Goal: Register for event/course

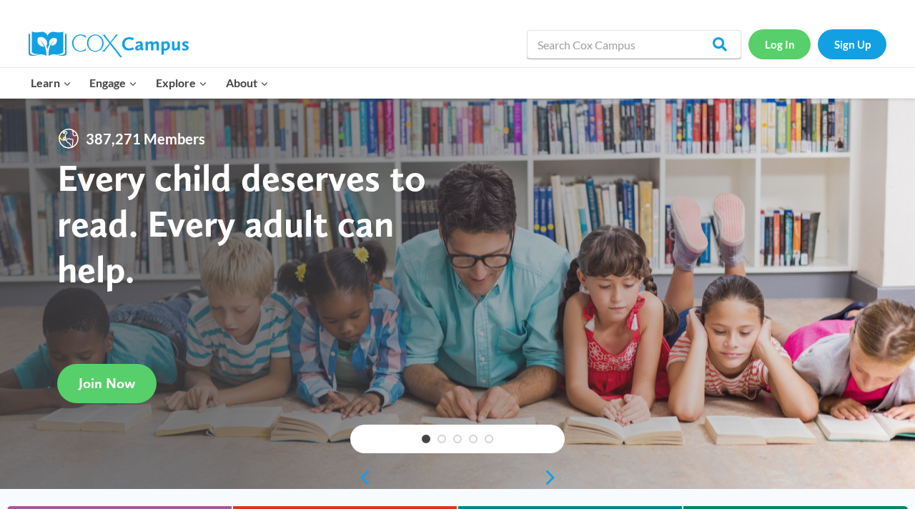
click at [789, 47] on link "Log In" at bounding box center [779, 43] width 62 height 29
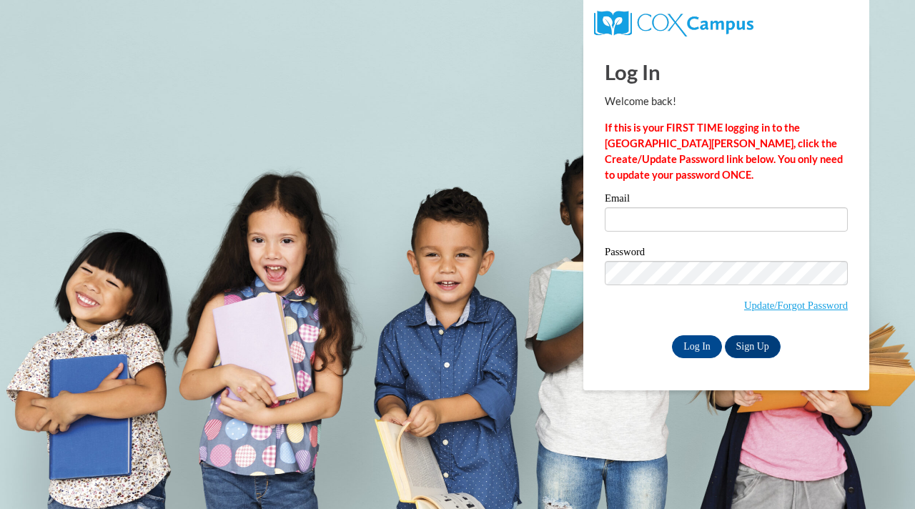
click at [685, 207] on label "Email" at bounding box center [726, 200] width 243 height 14
click at [685, 207] on input "Email" at bounding box center [726, 219] width 243 height 24
type input "Castua9357@ung.edu"
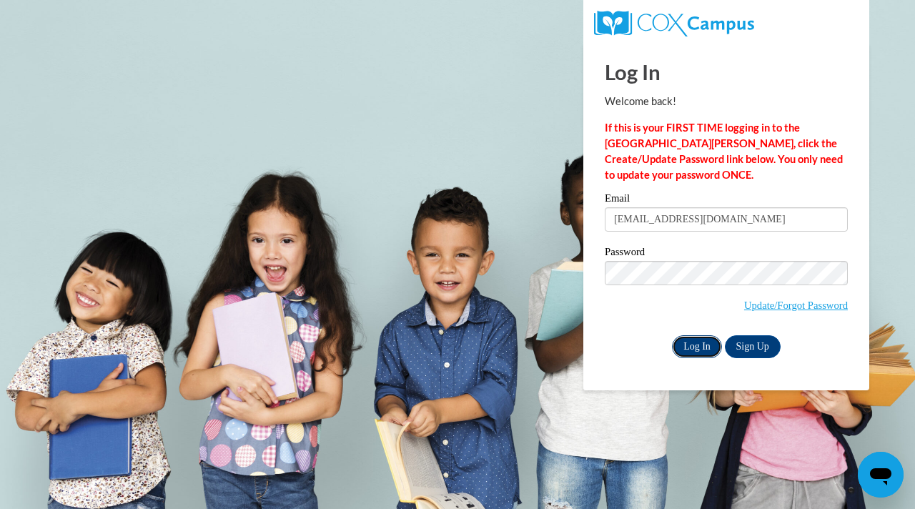
click at [696, 346] on input "Log In" at bounding box center [697, 346] width 50 height 23
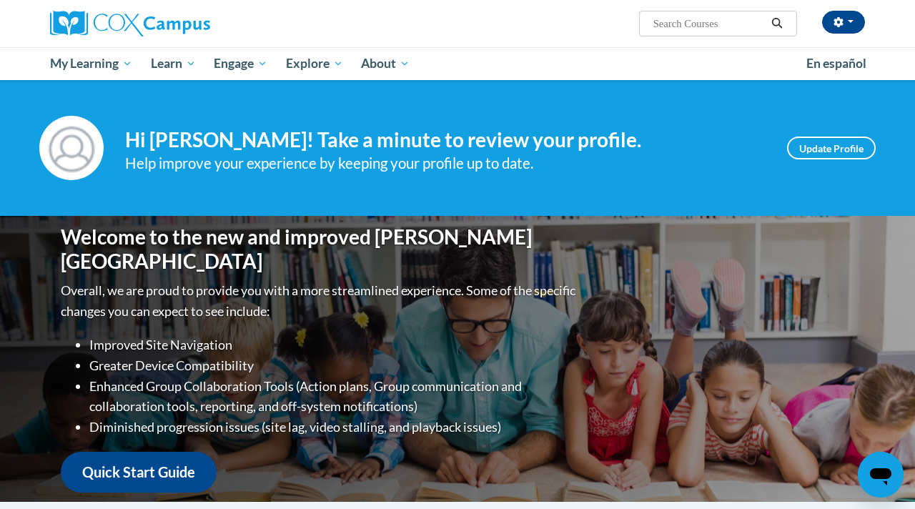
click at [703, 17] on input "Search..." at bounding box center [709, 23] width 114 height 17
type input "symstematic and explicit phonics"
click at [780, 28] on icon "Search" at bounding box center [777, 23] width 13 height 11
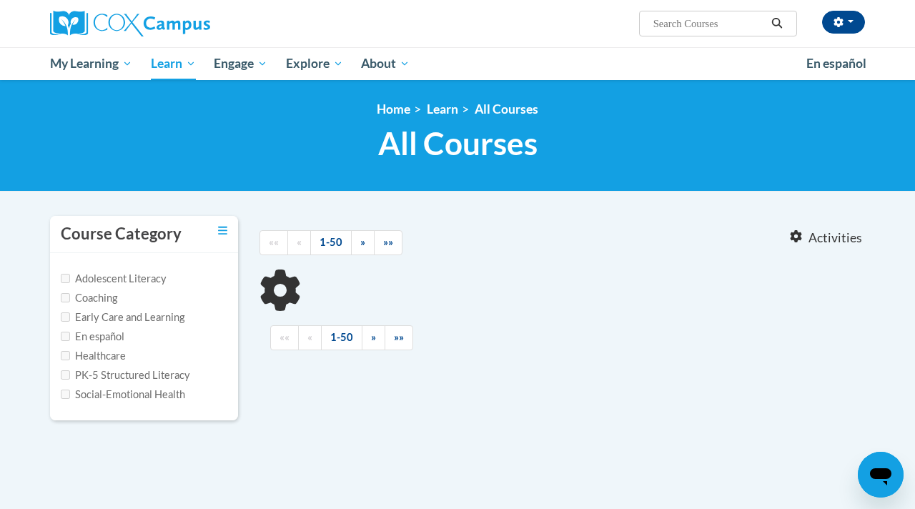
type input "symstematic and explicit phonics"
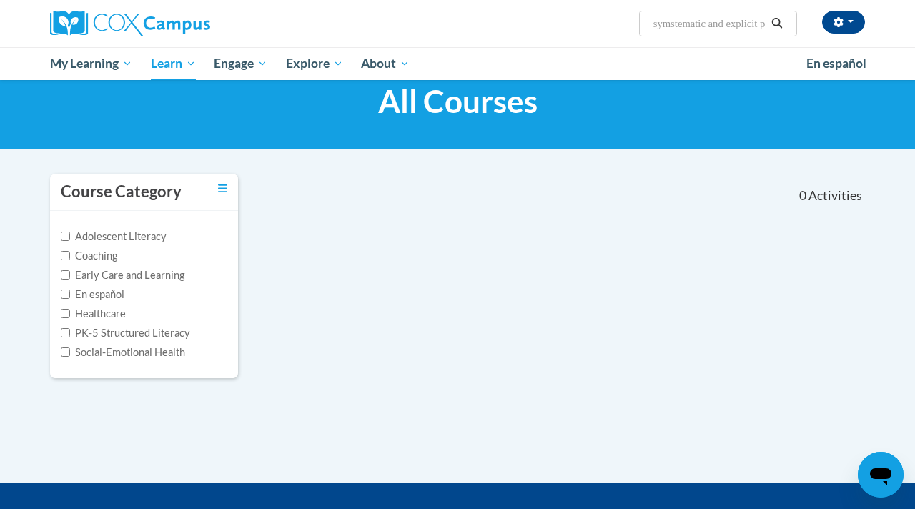
scroll to position [46, 0]
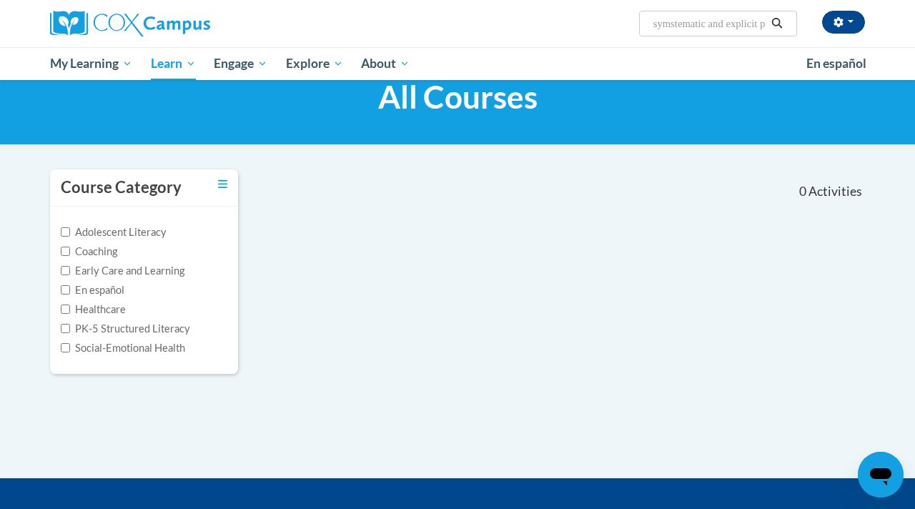
click at [774, 23] on icon "Search" at bounding box center [777, 23] width 13 height 11
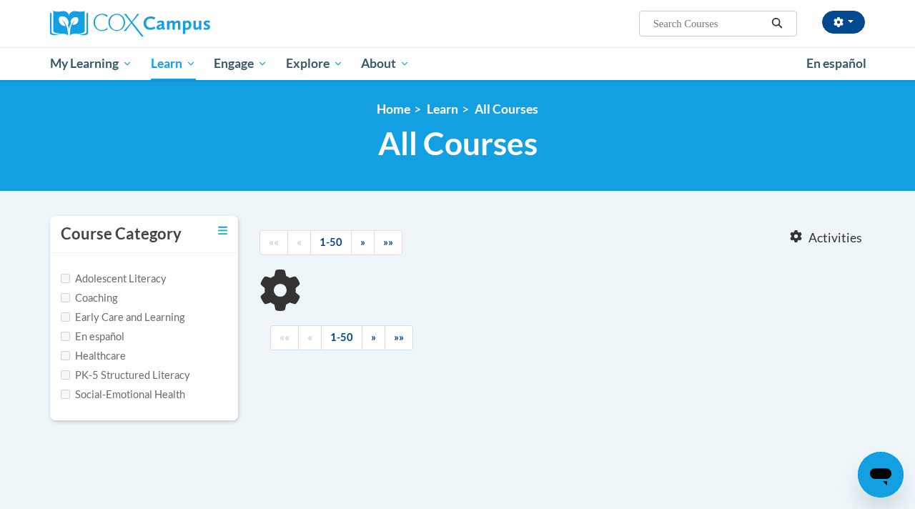
type input "symstematic and explicit phonics"
click at [67, 379] on label "PK-5 Structured Literacy" at bounding box center [125, 375] width 129 height 16
click at [67, 379] on input "PK-5 Structured Literacy" at bounding box center [65, 374] width 9 height 9
checkbox input "true"
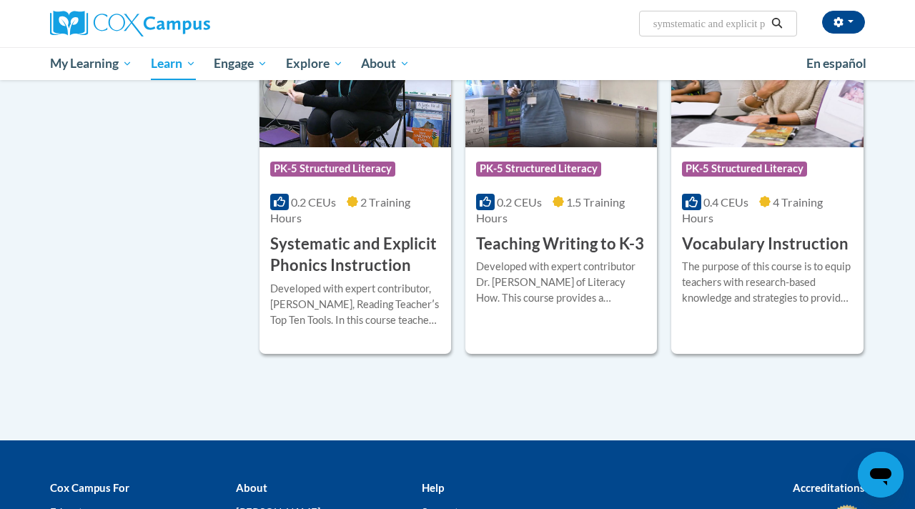
scroll to position [1417, 0]
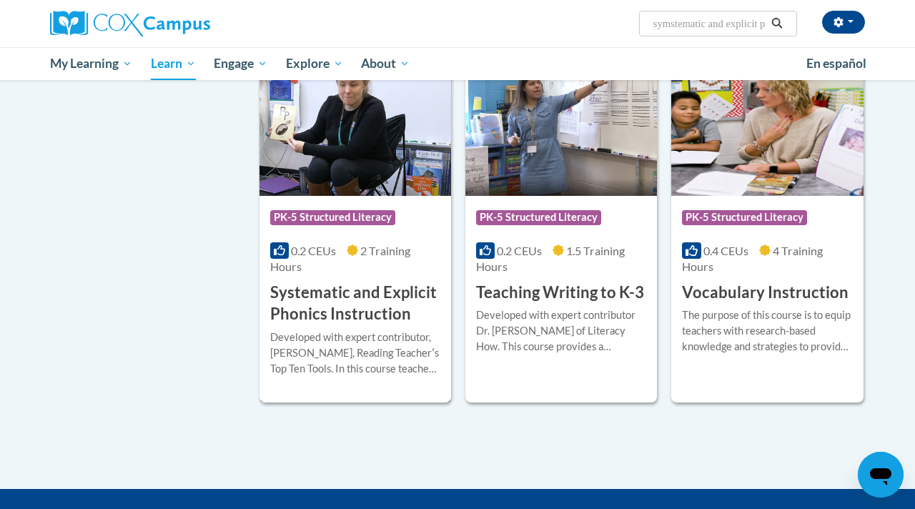
click at [369, 199] on div "Course Category: PK-5 Structured Literacy 0.2 CEUs 2 Training Hours COURSE Syst…" at bounding box center [355, 260] width 192 height 129
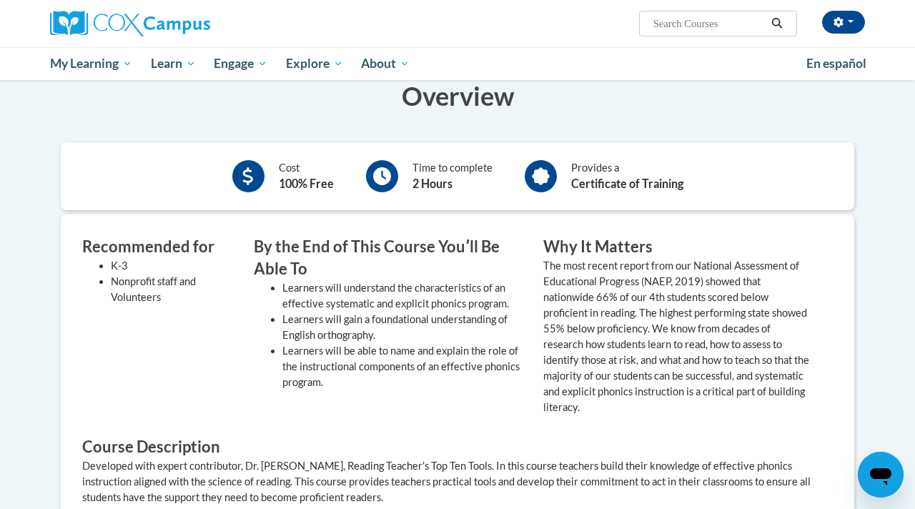
scroll to position [193, 0]
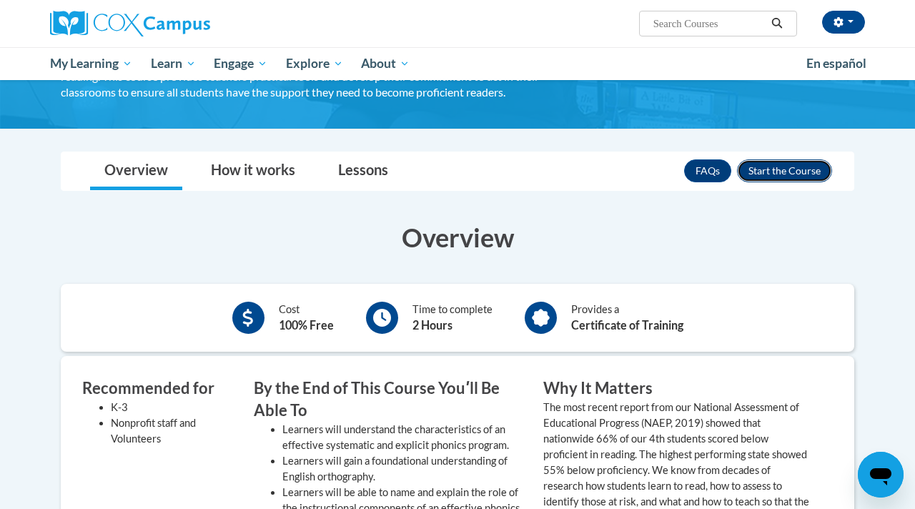
click at [776, 174] on button "Enroll" at bounding box center [784, 170] width 95 height 23
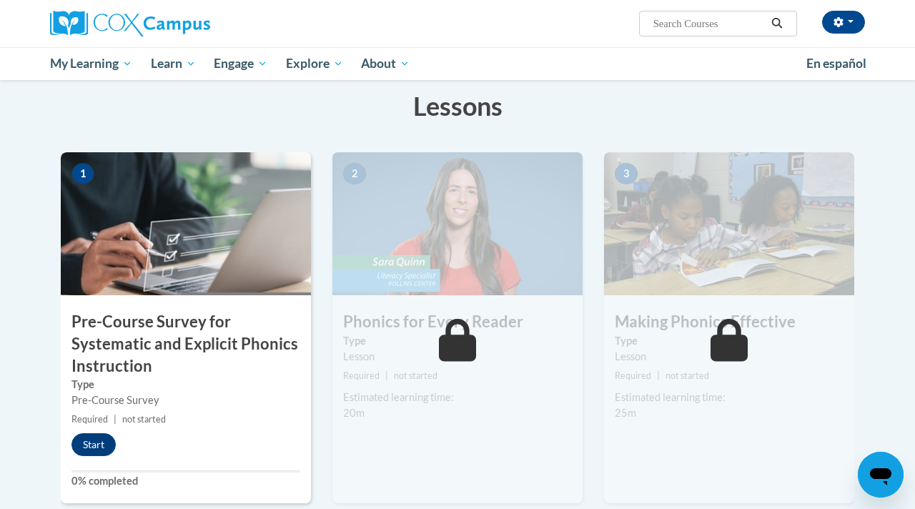
scroll to position [262, 0]
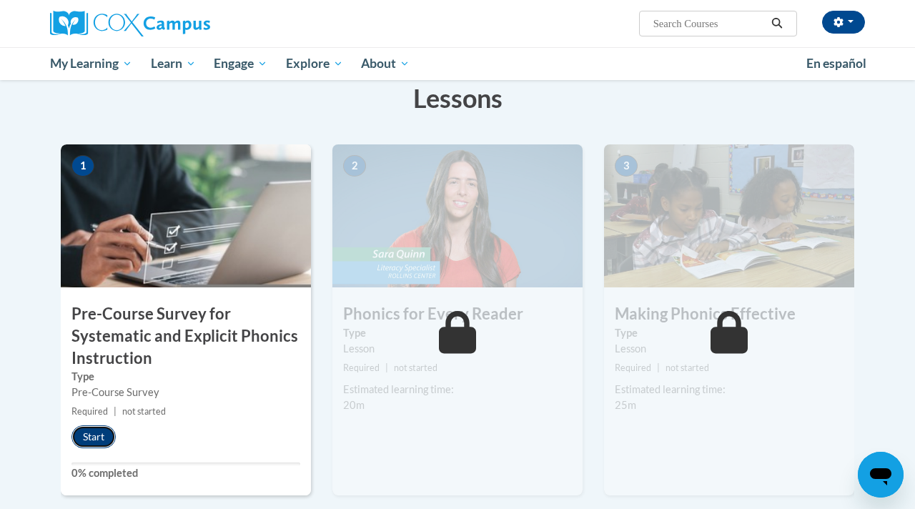
click at [99, 439] on button "Start" at bounding box center [93, 436] width 44 height 23
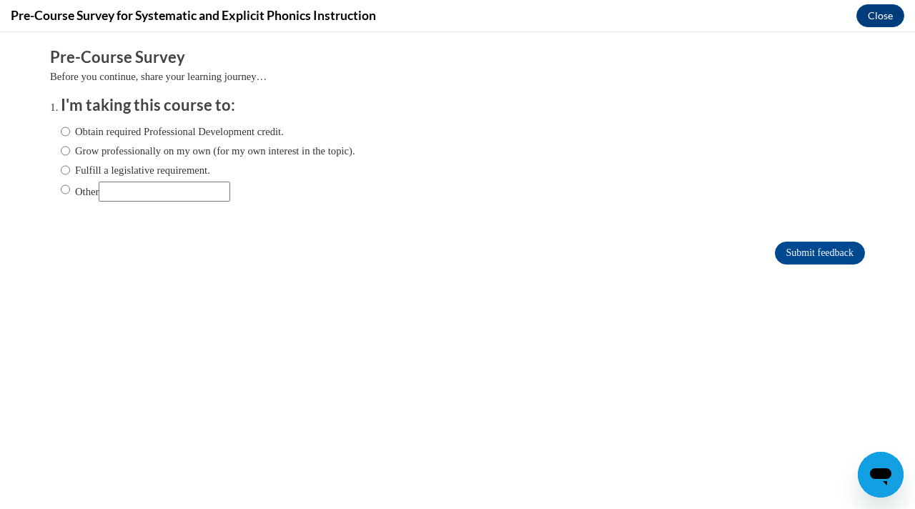
scroll to position [0, 0]
click at [67, 133] on input "Obtain required Professional Development credit." at bounding box center [65, 132] width 9 height 16
radio input "true"
click at [791, 242] on input "Submit feedback" at bounding box center [820, 253] width 90 height 23
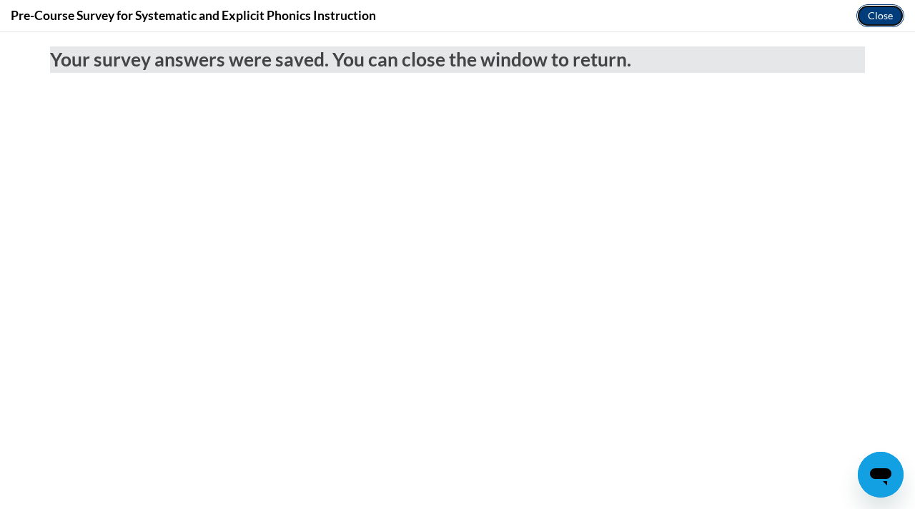
click at [885, 20] on button "Close" at bounding box center [880, 15] width 48 height 23
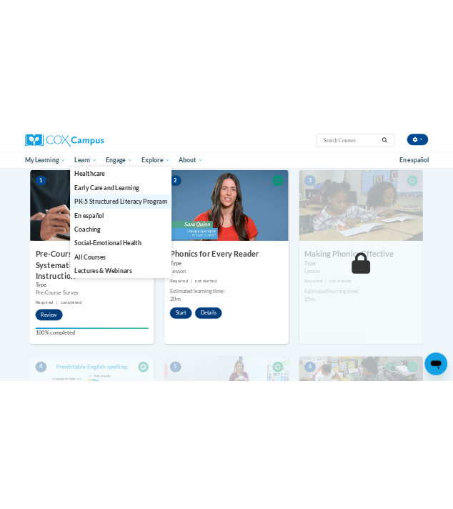
scroll to position [319, 0]
